Goal: Transaction & Acquisition: Purchase product/service

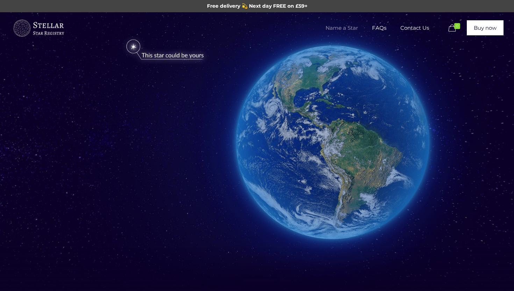
click at [348, 24] on span "Name a Star" at bounding box center [342, 27] width 47 height 21
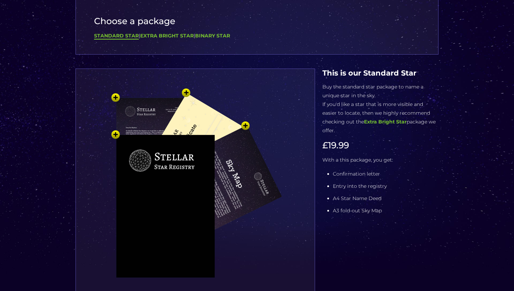
scroll to position [141, 0]
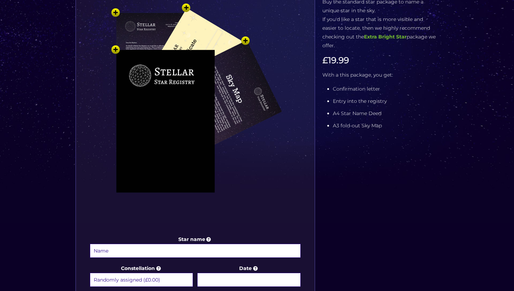
click at [225, 70] on img at bounding box center [195, 116] width 210 height 231
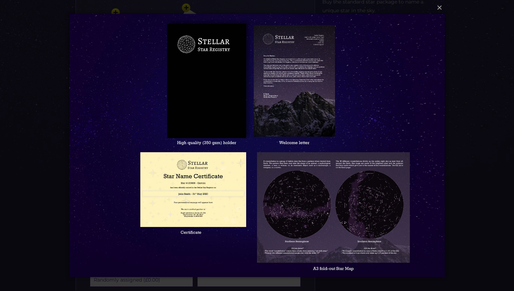
click at [277, 73] on img at bounding box center [257, 145] width 376 height 291
click at [442, 7] on button "×" at bounding box center [257, 7] width 376 height 15
